Goal: Information Seeking & Learning: Learn about a topic

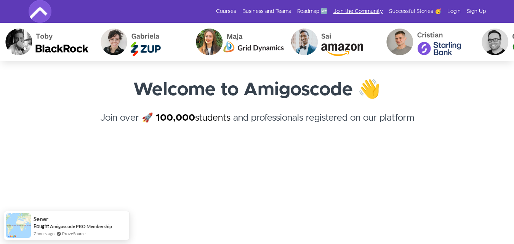
click at [373, 13] on link "Join the Community" at bounding box center [359, 12] width 50 height 8
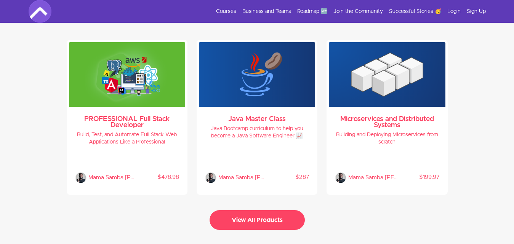
scroll to position [1632, 0]
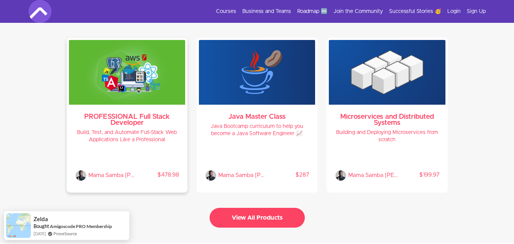
click at [124, 117] on h3 "PROFESSIONAL Full Stack Developer" at bounding box center [127, 120] width 104 height 12
click at [124, 114] on h3 "PROFESSIONAL Full Stack Developer" at bounding box center [127, 120] width 104 height 12
click at [128, 114] on h3 "PROFESSIONAL Full Stack Developer" at bounding box center [127, 120] width 104 height 12
click at [258, 210] on button "View All Products" at bounding box center [257, 218] width 95 height 20
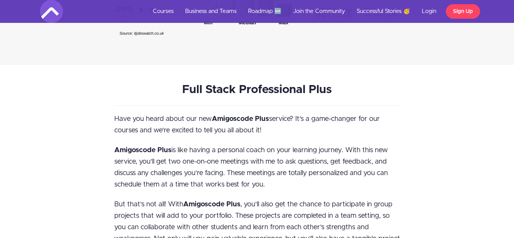
scroll to position [3923, 0]
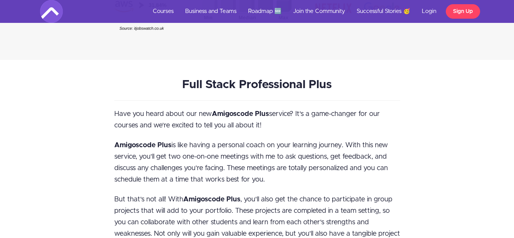
click at [85, 131] on div "Full Stack Professional Plus Have you heard about our new Amigoscode Plus servi…" at bounding box center [257, 196] width 446 height 234
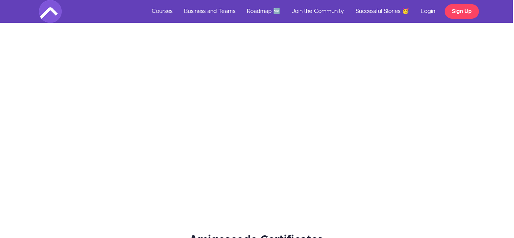
scroll to position [4659, 1]
click at [163, 14] on link "Courses" at bounding box center [162, 11] width 32 height 23
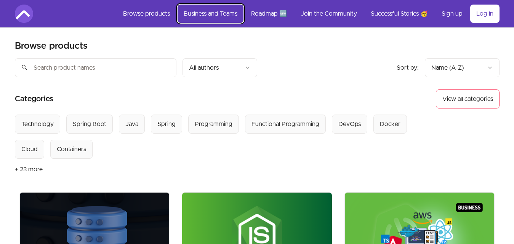
click at [217, 14] on link "Business and Teams" at bounding box center [211, 14] width 66 height 18
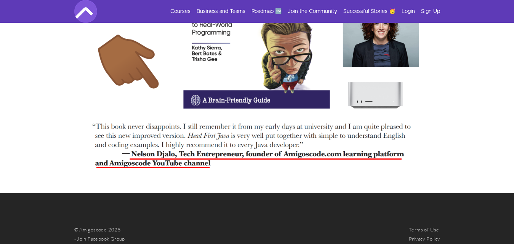
scroll to position [1768, 0]
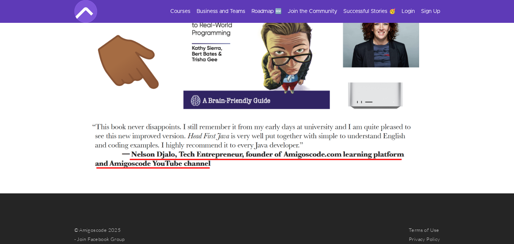
click at [364, 131] on img at bounding box center [257, 52] width 366 height 253
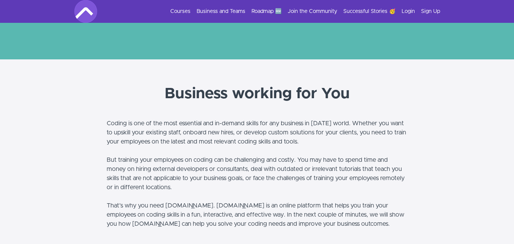
scroll to position [0, 0]
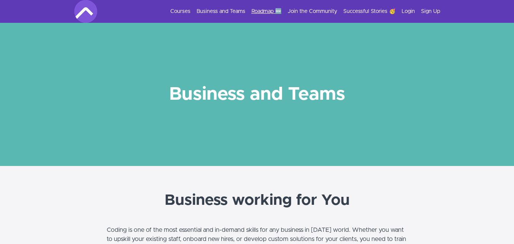
click at [265, 10] on link "Roadmap 🆕" at bounding box center [267, 12] width 30 height 8
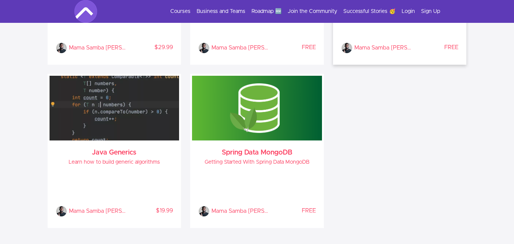
scroll to position [821, 0]
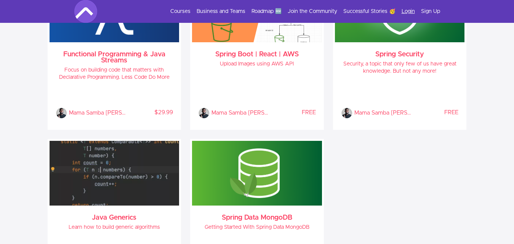
click at [407, 11] on link "Login" at bounding box center [408, 12] width 13 height 8
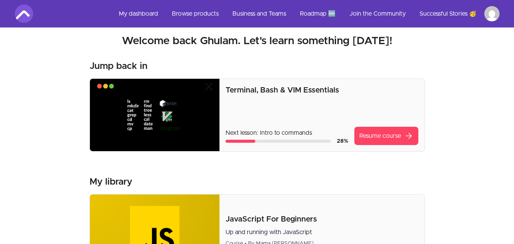
scroll to position [66, 0]
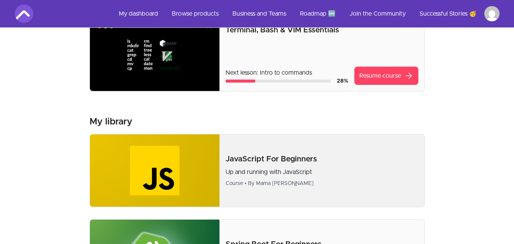
click at [204, 167] on img at bounding box center [155, 171] width 130 height 72
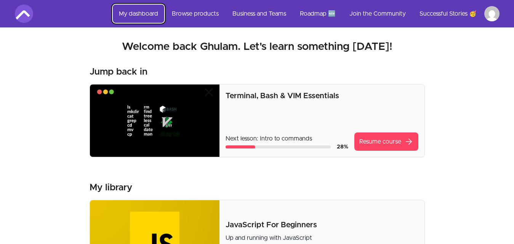
click at [148, 14] on link "My dashboard" at bounding box center [138, 14] width 51 height 18
click at [205, 14] on link "Browse products" at bounding box center [195, 14] width 59 height 18
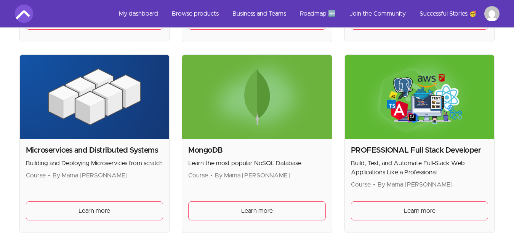
scroll to position [1484, 0]
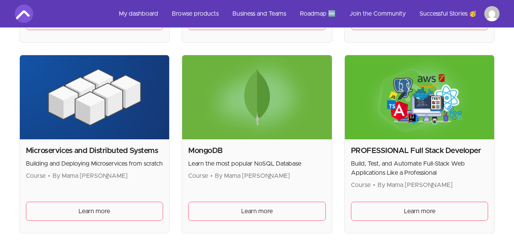
click at [397, 81] on img at bounding box center [420, 97] width 150 height 84
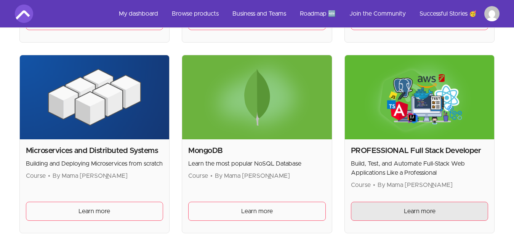
click at [411, 209] on span "Learn more" at bounding box center [420, 211] width 32 height 9
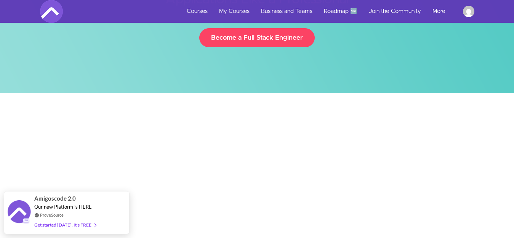
scroll to position [122, 0]
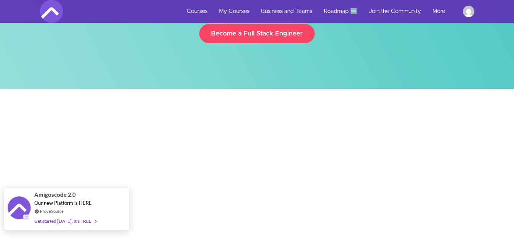
click at [78, 220] on div "Get started today. It's FREE" at bounding box center [65, 220] width 62 height 9
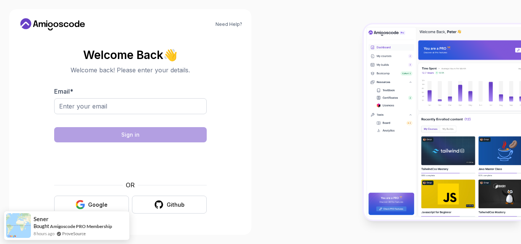
click at [360, 66] on body "Need Help? Welcome Back 👋 Welcome back! Please enter your details. Email * Sign…" at bounding box center [260, 122] width 521 height 244
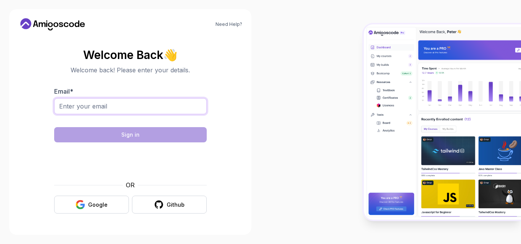
click at [168, 102] on input "Email *" at bounding box center [130, 106] width 152 height 16
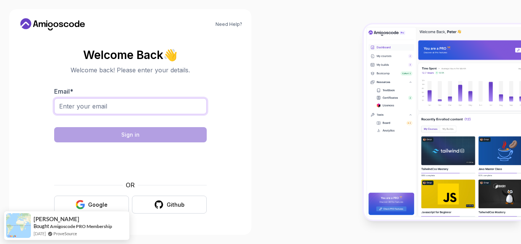
type input "[EMAIL_ADDRESS][DOMAIN_NAME]"
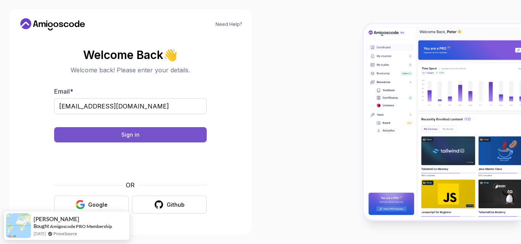
click at [144, 133] on button "Sign in" at bounding box center [130, 134] width 152 height 15
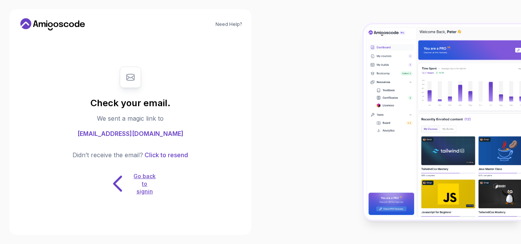
click at [143, 178] on p "Go back to signin" at bounding box center [144, 184] width 23 height 23
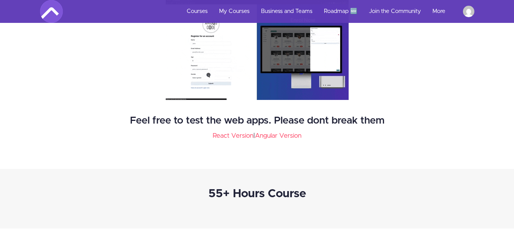
scroll to position [1132, 0]
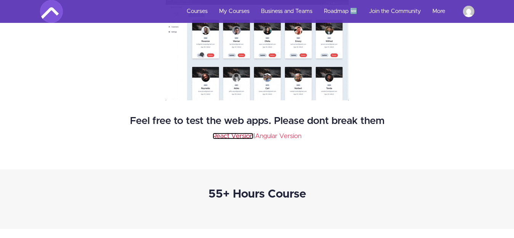
click at [239, 136] on link "React Version" at bounding box center [233, 136] width 41 height 6
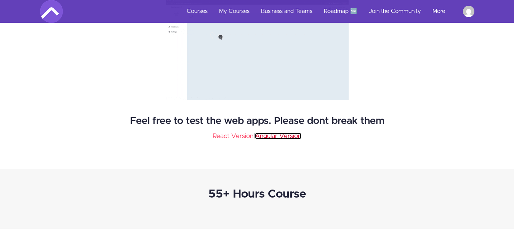
click at [271, 137] on link "Angular Version" at bounding box center [278, 136] width 46 height 6
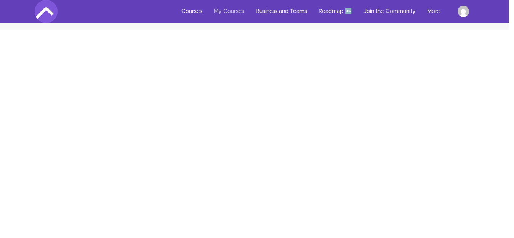
scroll to position [1317, 5]
click at [192, 4] on link "Courses" at bounding box center [192, 11] width 32 height 23
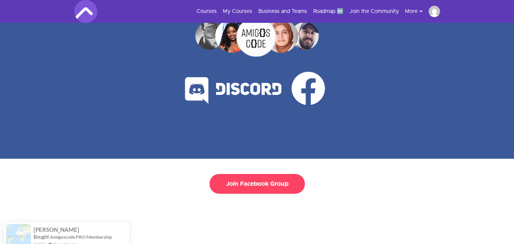
scroll to position [24, 0]
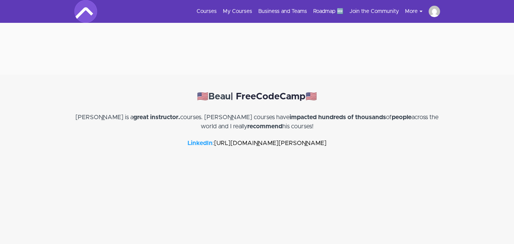
scroll to position [1643, 0]
click at [308, 141] on link "[URL][DOMAIN_NAME][PERSON_NAME]" at bounding box center [270, 144] width 112 height 6
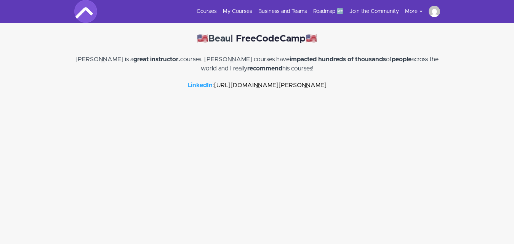
scroll to position [1697, 0]
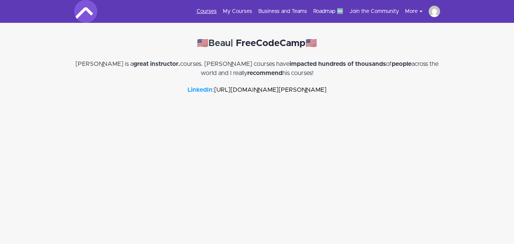
click at [212, 11] on link "Courses" at bounding box center [207, 12] width 20 height 8
